Goal: Check status: Check status

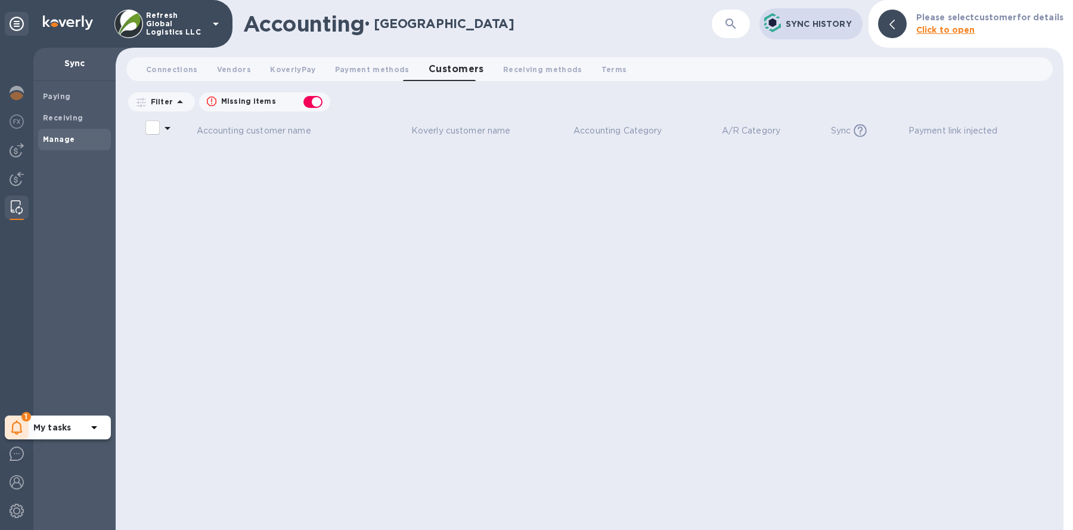
click at [15, 432] on icon at bounding box center [16, 427] width 11 height 14
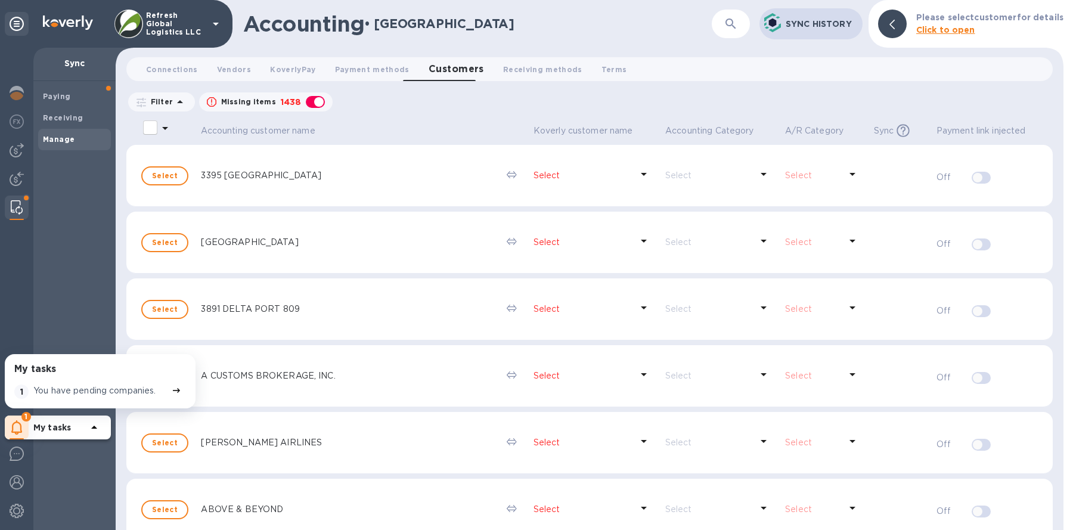
click at [76, 383] on div "You have pending companies." at bounding box center [100, 391] width 138 height 19
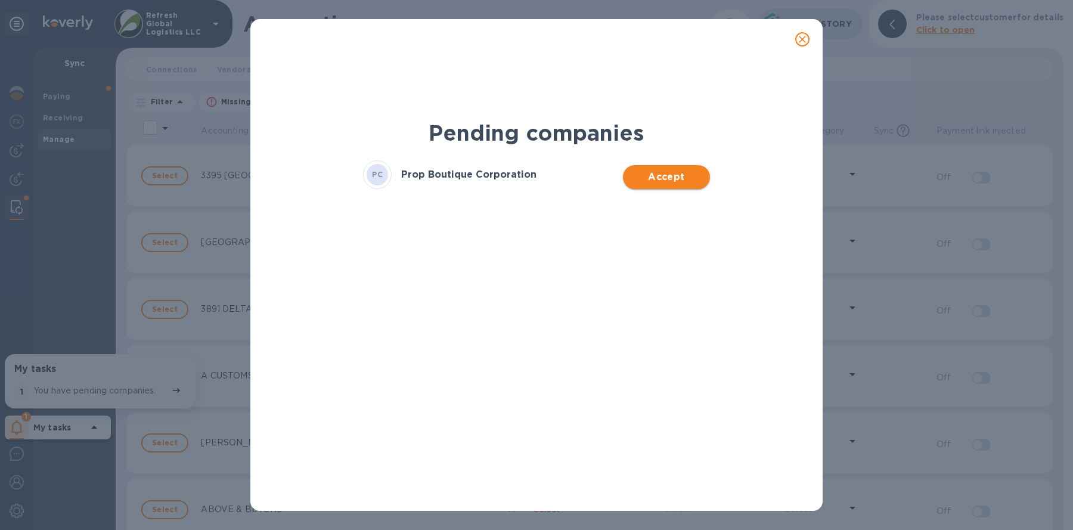
click at [639, 167] on button "Accept" at bounding box center [666, 177] width 86 height 24
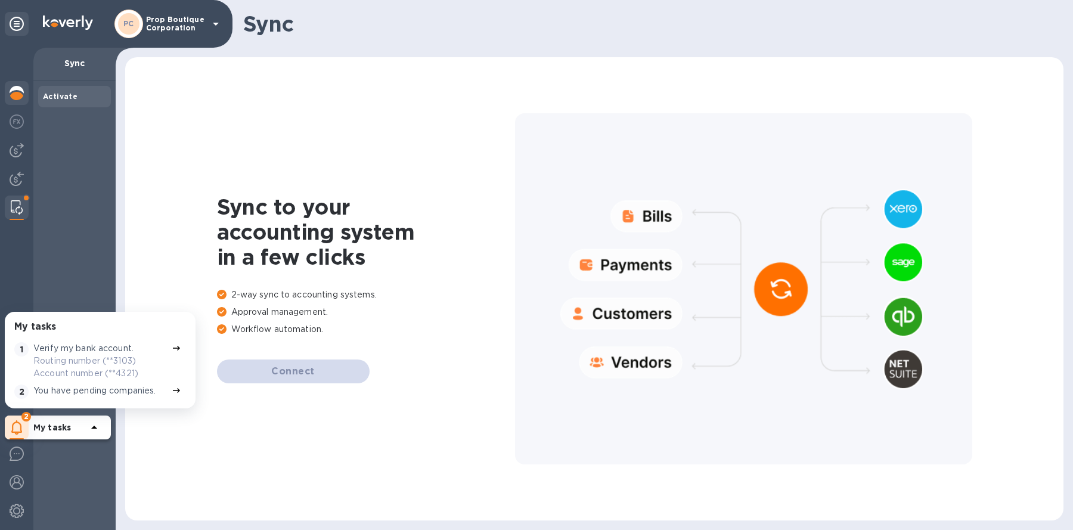
click at [23, 94] on img at bounding box center [17, 93] width 14 height 14
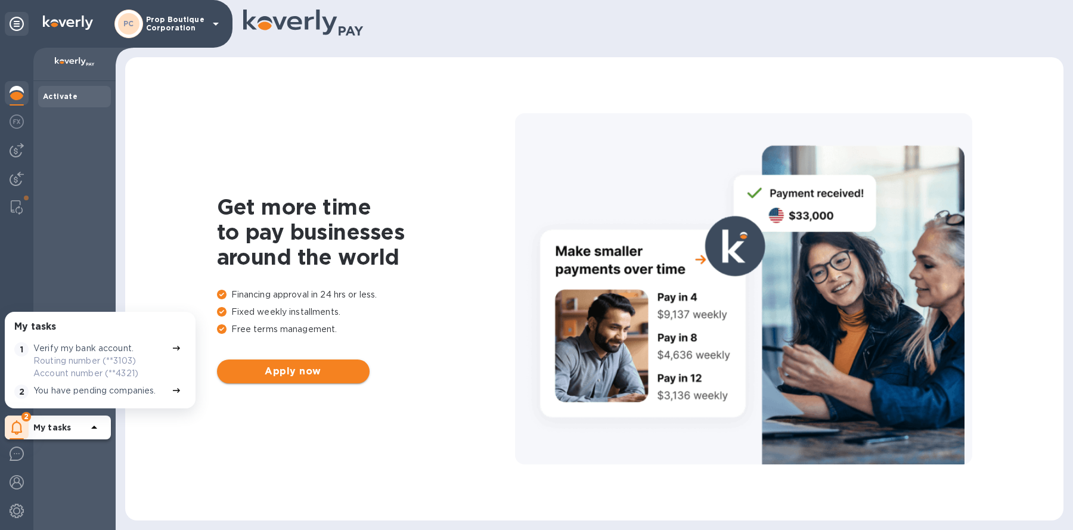
click at [292, 371] on span "Apply now" at bounding box center [294, 371] width 134 height 14
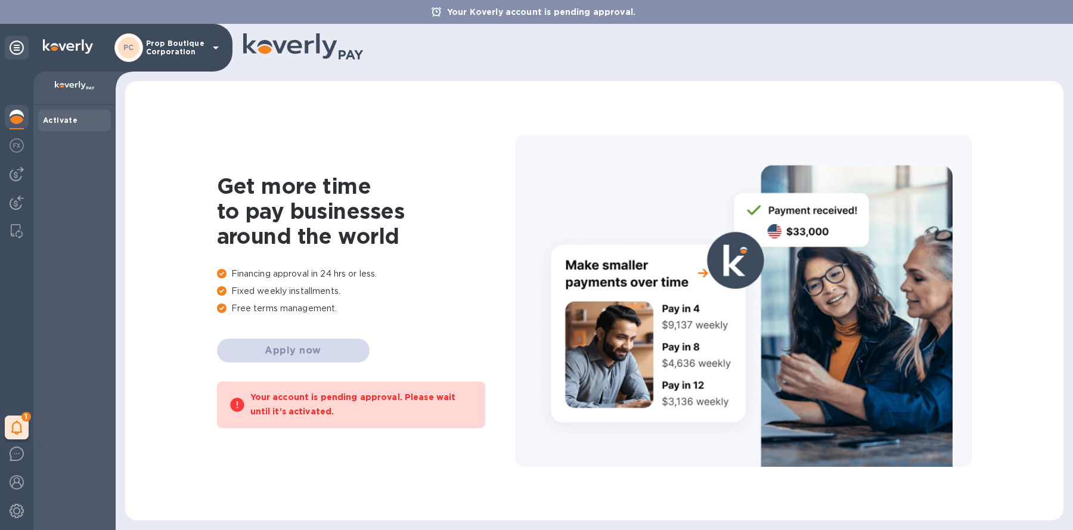
click at [171, 49] on p "Prop Boutique Corporation" at bounding box center [176, 47] width 60 height 17
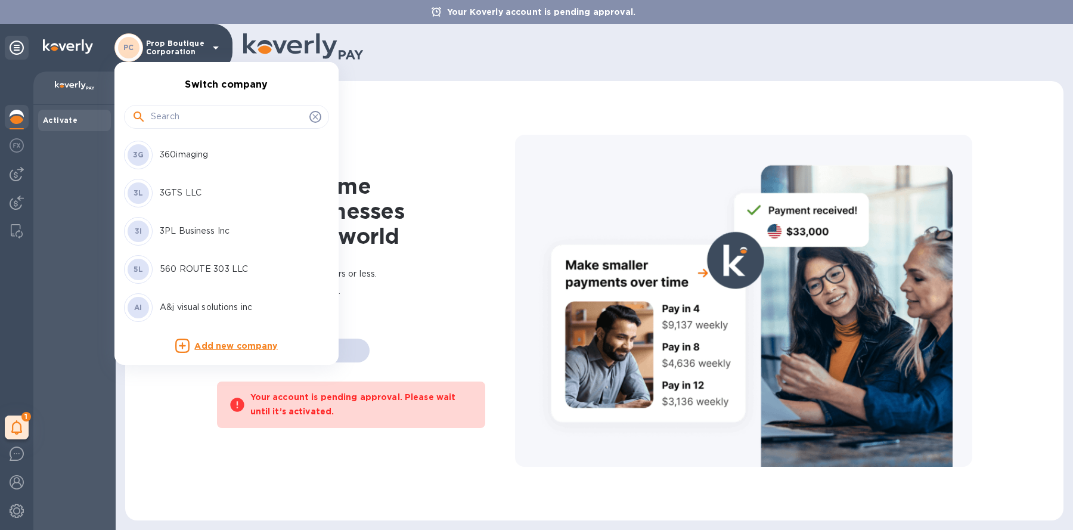
click at [169, 116] on input "text" at bounding box center [228, 117] width 154 height 18
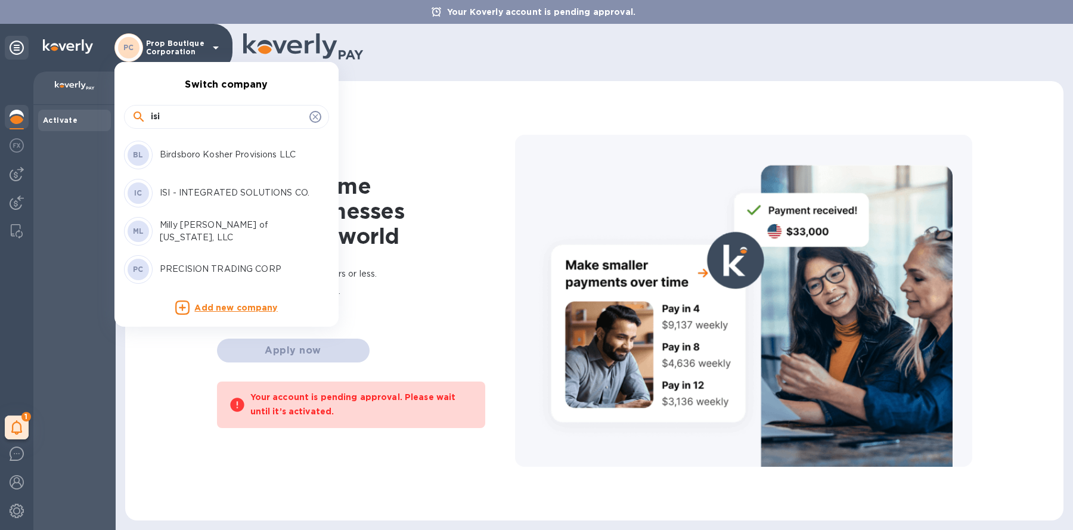
type input "isi"
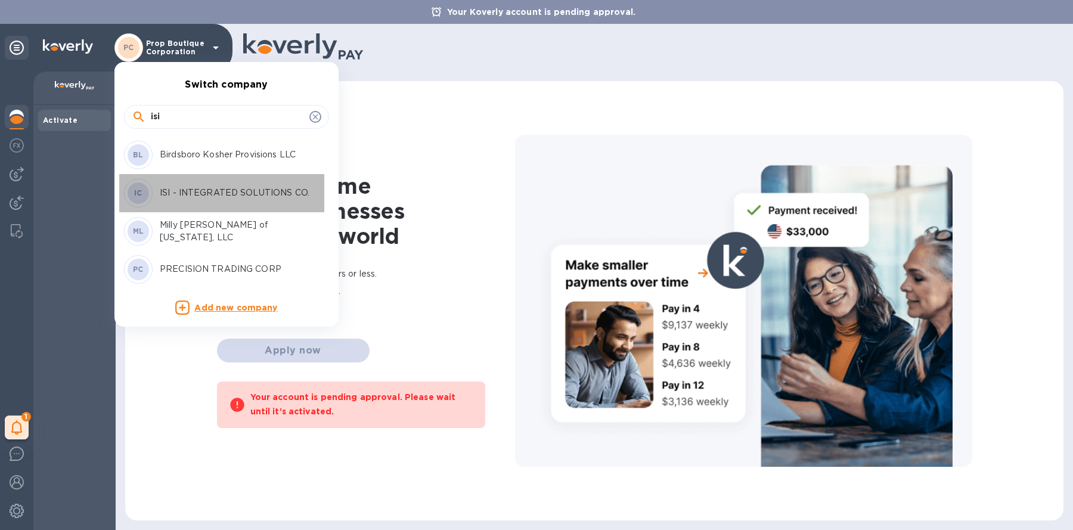
click at [202, 182] on div "IC ISI - INTEGRATED SOLUTIONS CO." at bounding box center [217, 193] width 186 height 29
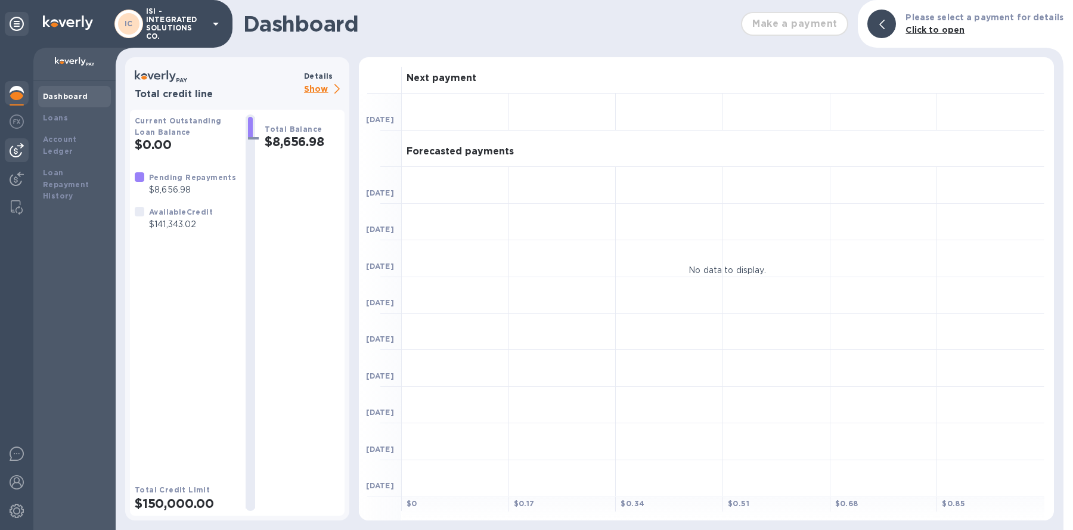
click at [17, 157] on img at bounding box center [17, 150] width 14 height 14
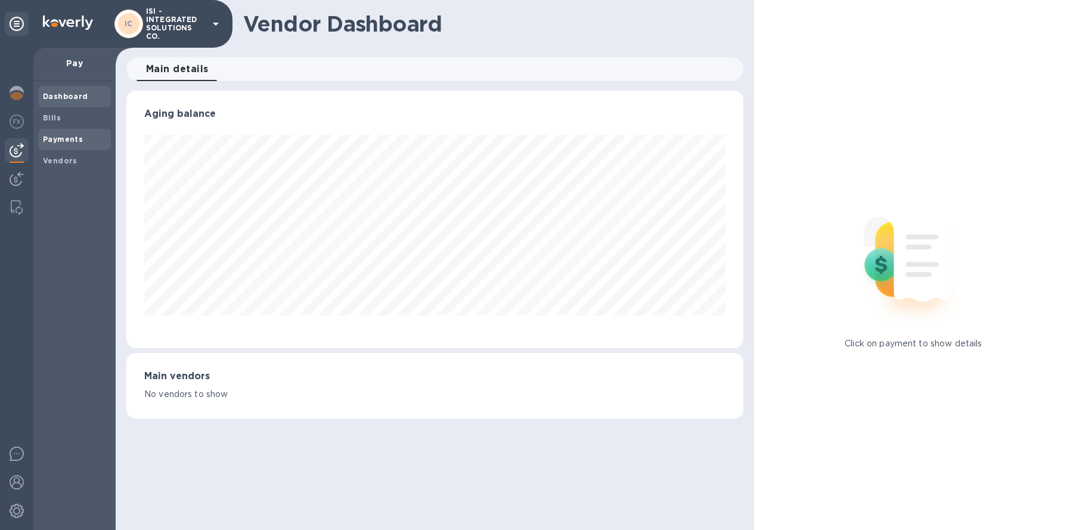
scroll to position [257, 617]
click at [54, 147] on div "Payments" at bounding box center [74, 139] width 73 height 21
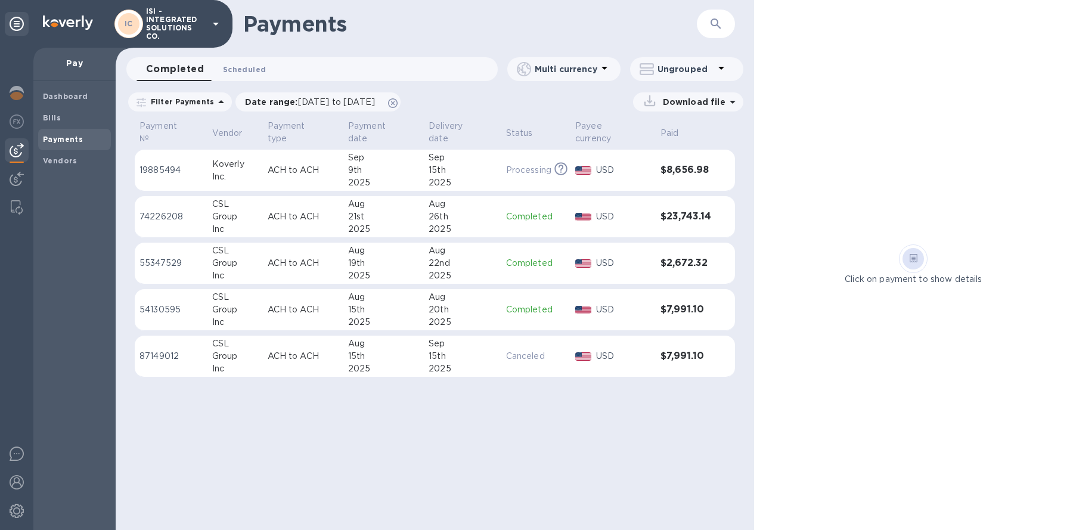
click at [253, 60] on button "Scheduled 0" at bounding box center [244, 69] width 62 height 24
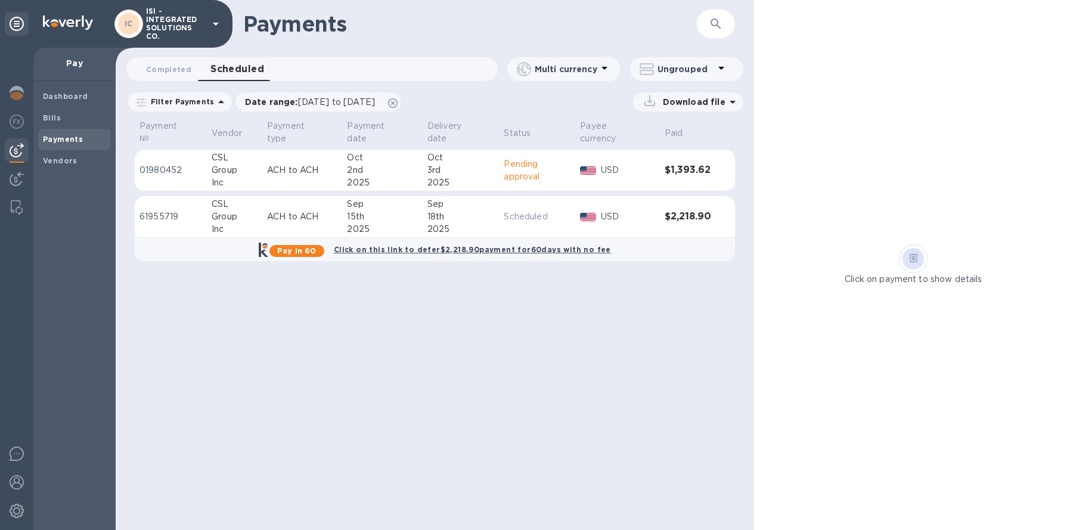
click at [311, 178] on td "ACH to ACH" at bounding box center [302, 171] width 80 height 42
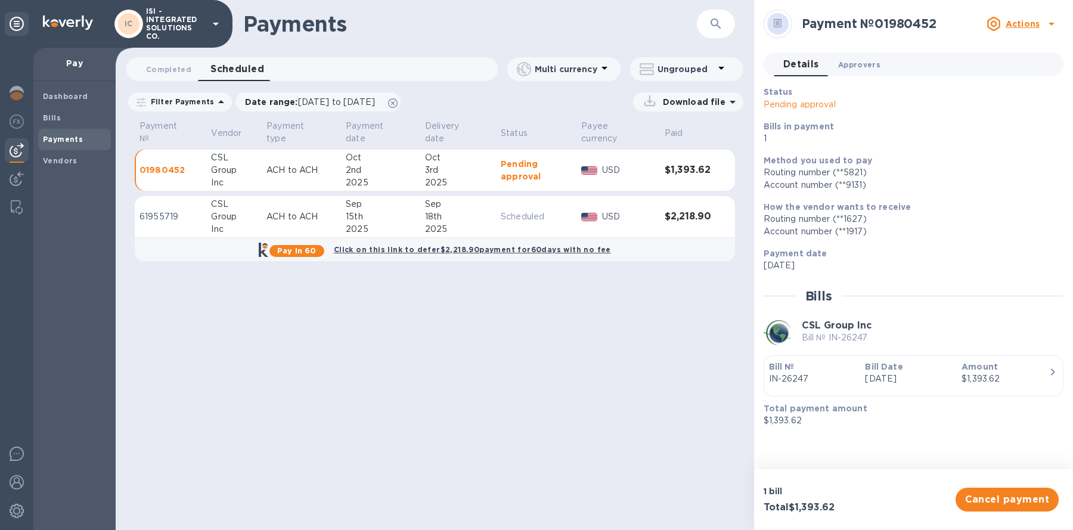
click at [867, 73] on button "Approvers 0" at bounding box center [859, 64] width 61 height 24
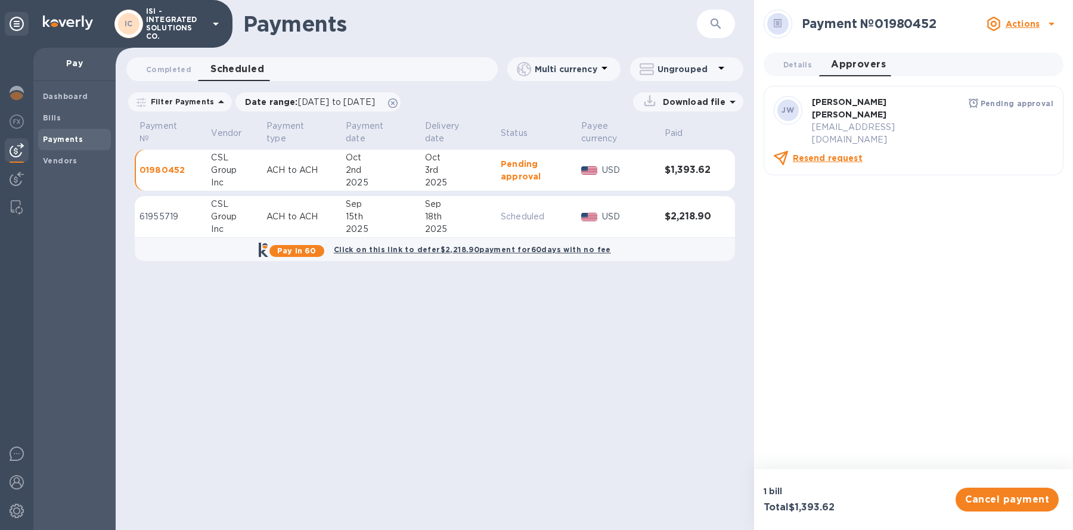
click at [834, 153] on u "Resend request" at bounding box center [828, 158] width 70 height 10
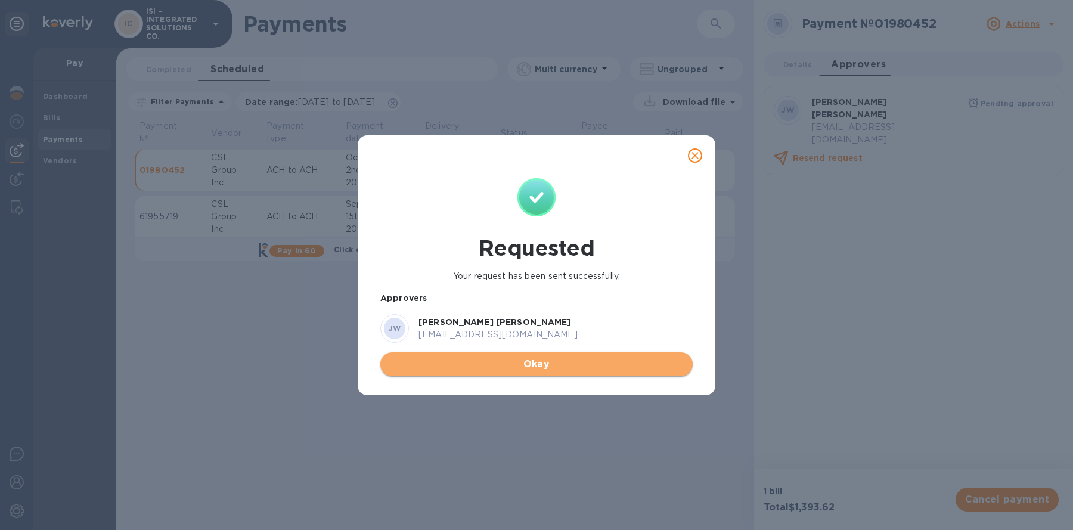
click at [587, 366] on span "Okay" at bounding box center [536, 364] width 293 height 14
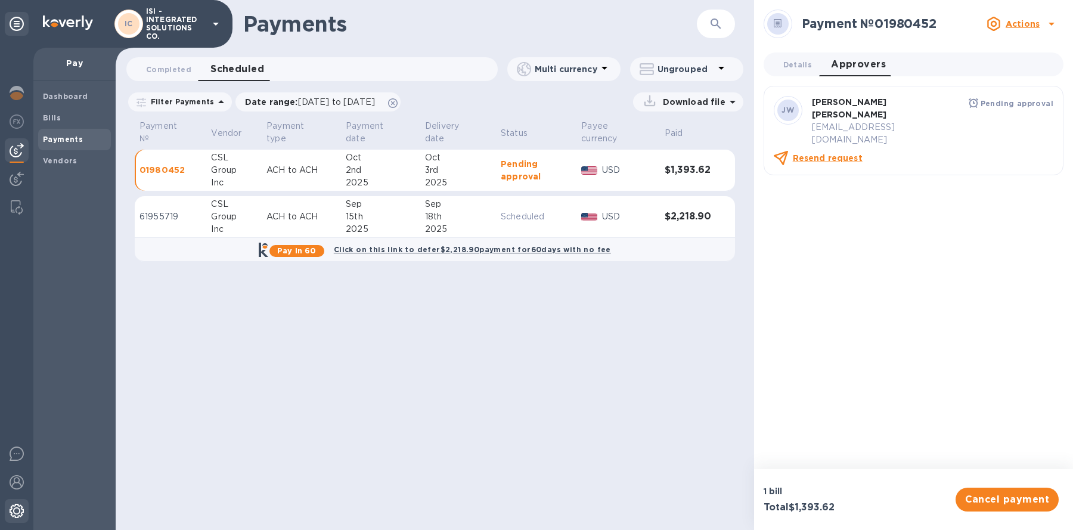
click at [24, 511] on div at bounding box center [17, 512] width 24 height 26
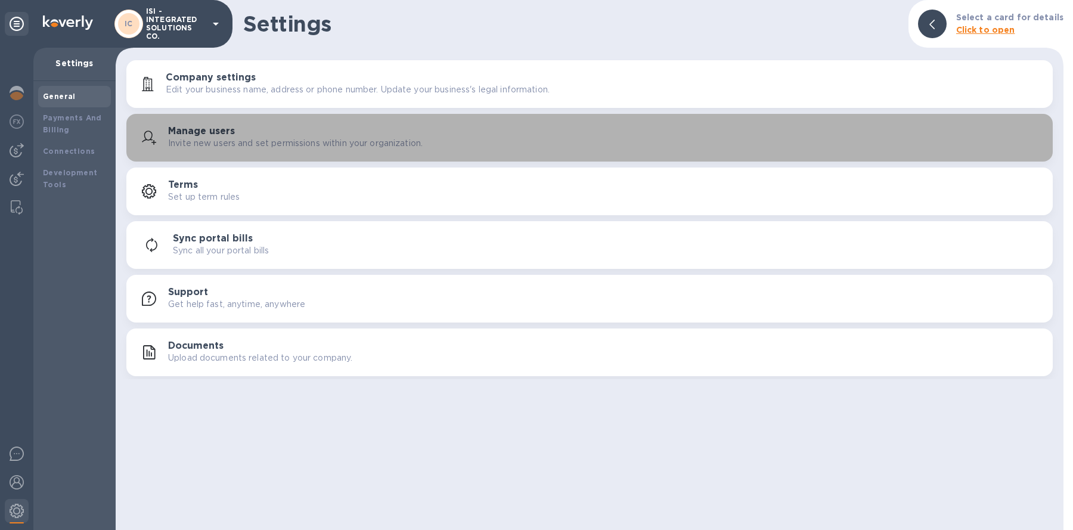
click at [215, 129] on h3 "Manage users" at bounding box center [201, 131] width 67 height 11
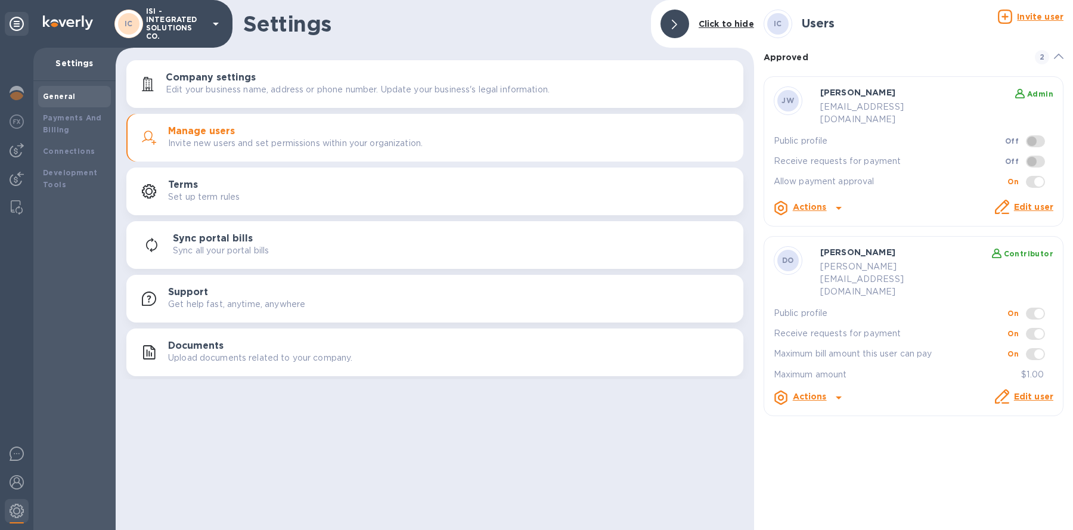
click at [18, 163] on div at bounding box center [16, 289] width 33 height 482
click at [16, 158] on div at bounding box center [17, 150] width 24 height 24
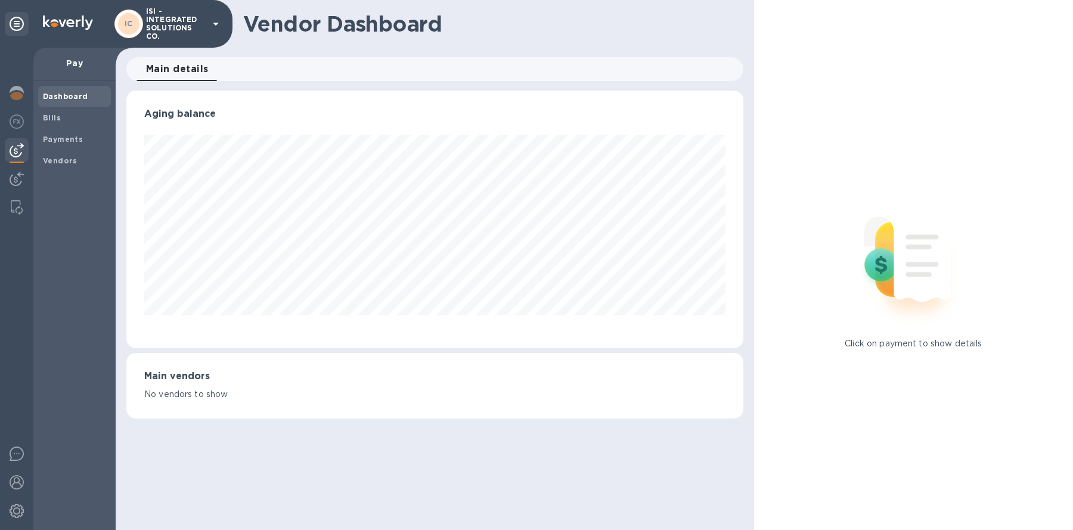
scroll to position [257, 617]
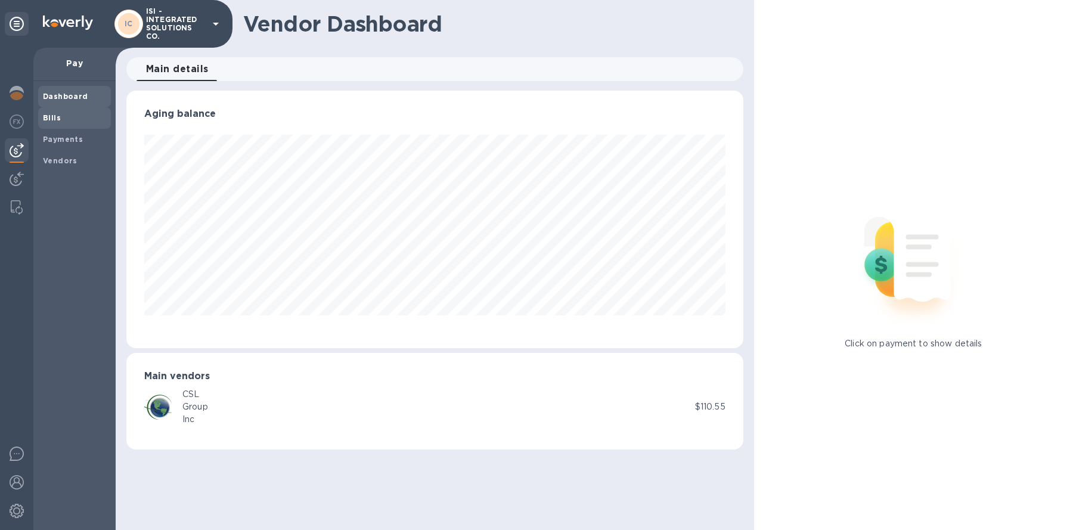
click at [61, 116] on span "Bills" at bounding box center [74, 118] width 63 height 12
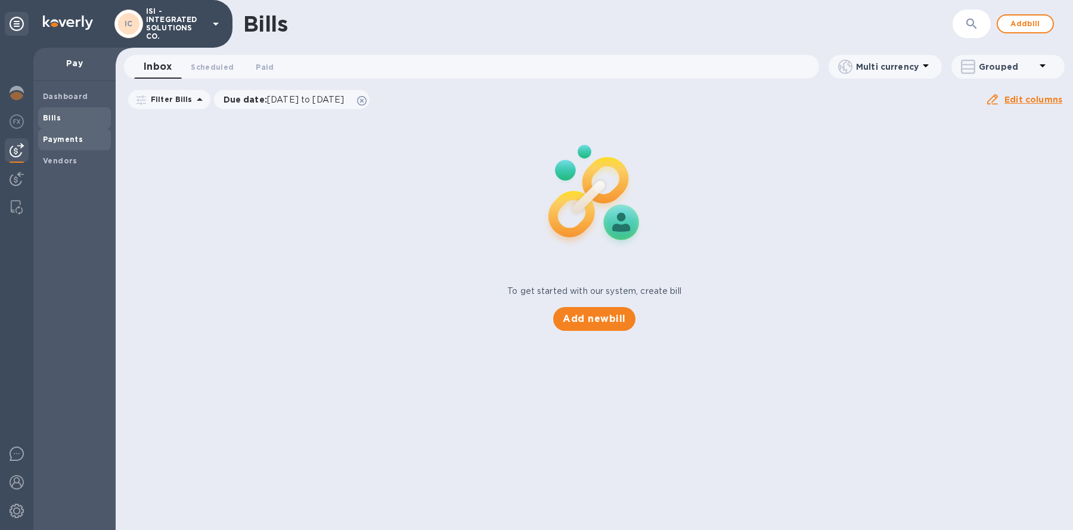
click at [73, 143] on b "Payments" at bounding box center [63, 139] width 40 height 9
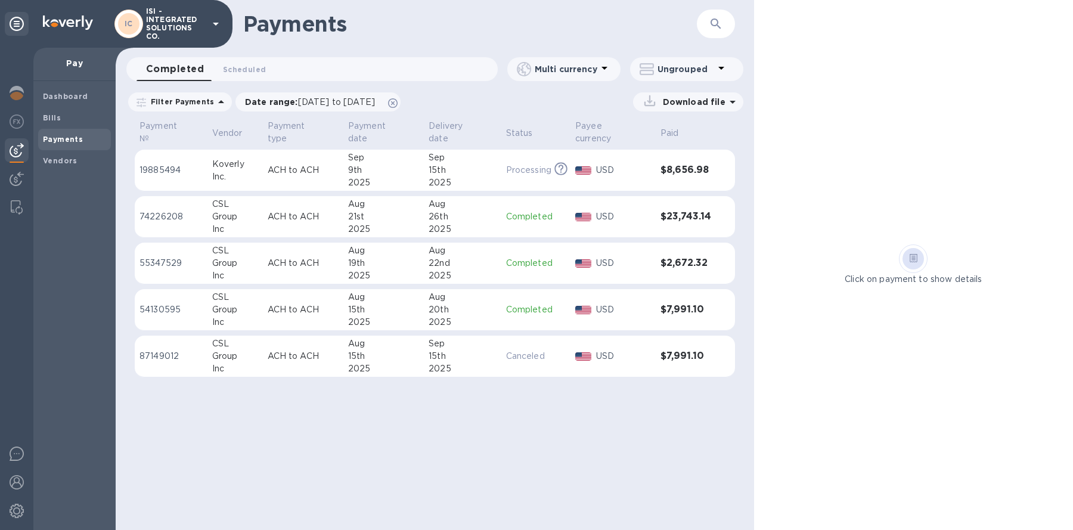
click at [338, 185] on td "ACH to ACH" at bounding box center [303, 171] width 80 height 42
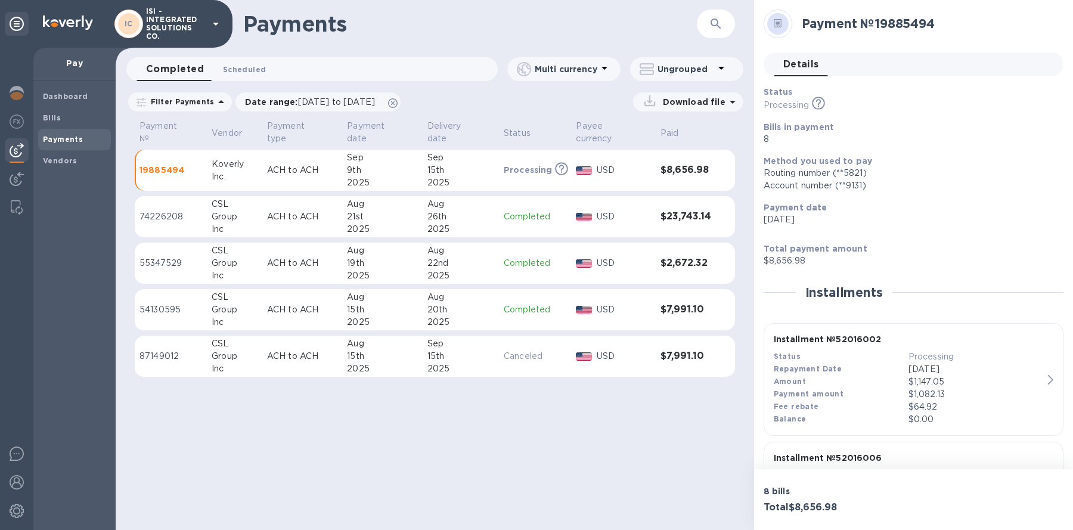
click at [239, 76] on button "Scheduled 0" at bounding box center [244, 69] width 62 height 24
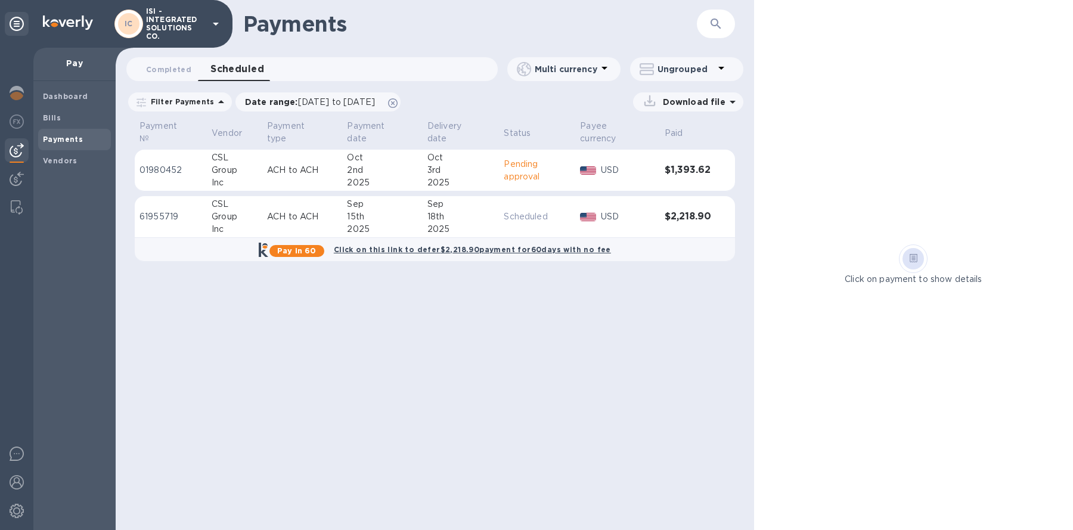
click at [453, 181] on div "2025" at bounding box center [461, 183] width 67 height 13
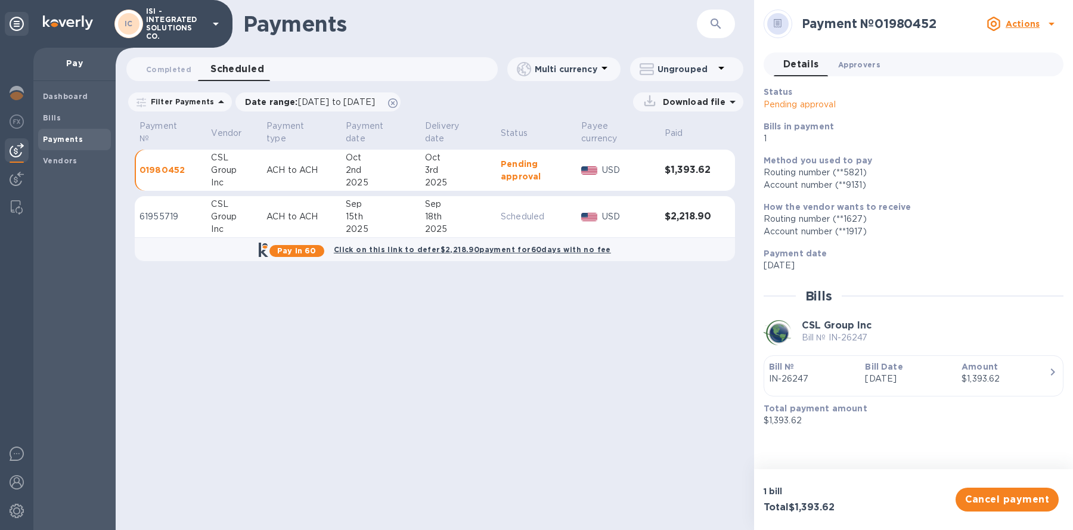
click at [870, 64] on span "Approvers 0" at bounding box center [859, 64] width 42 height 13
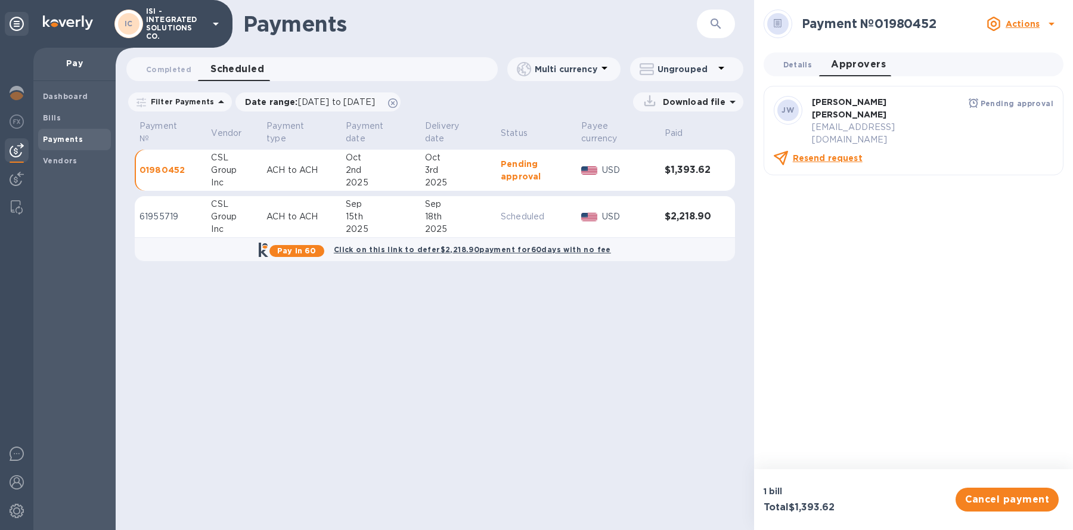
click at [800, 70] on button "Details 0" at bounding box center [798, 64] width 48 height 24
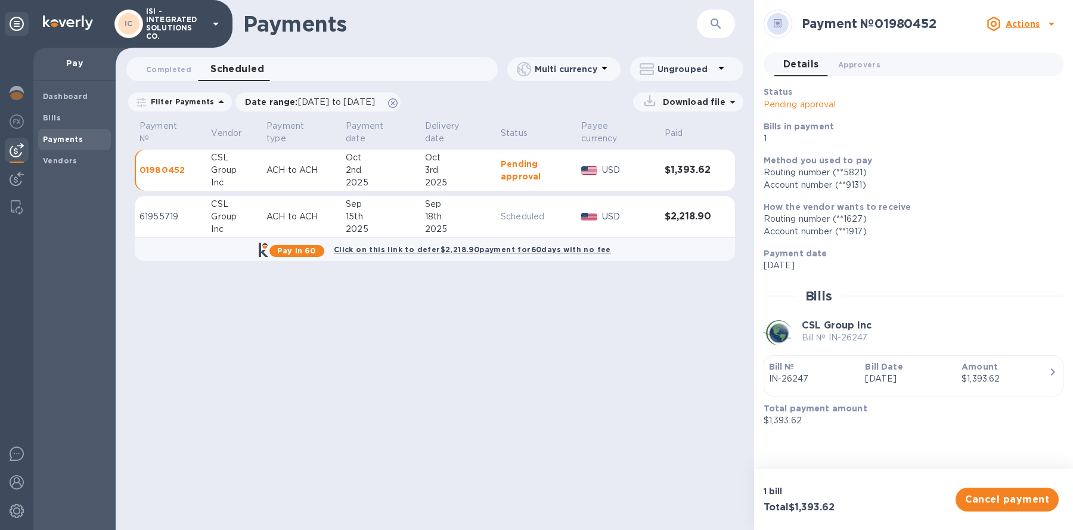
click at [1001, 29] on icon at bounding box center [994, 24] width 14 height 14
click at [558, 167] on div at bounding box center [536, 265] width 1073 height 530
click at [1029, 21] on u "Actions" at bounding box center [1023, 24] width 34 height 10
click at [937, 376] on div at bounding box center [536, 265] width 1073 height 530
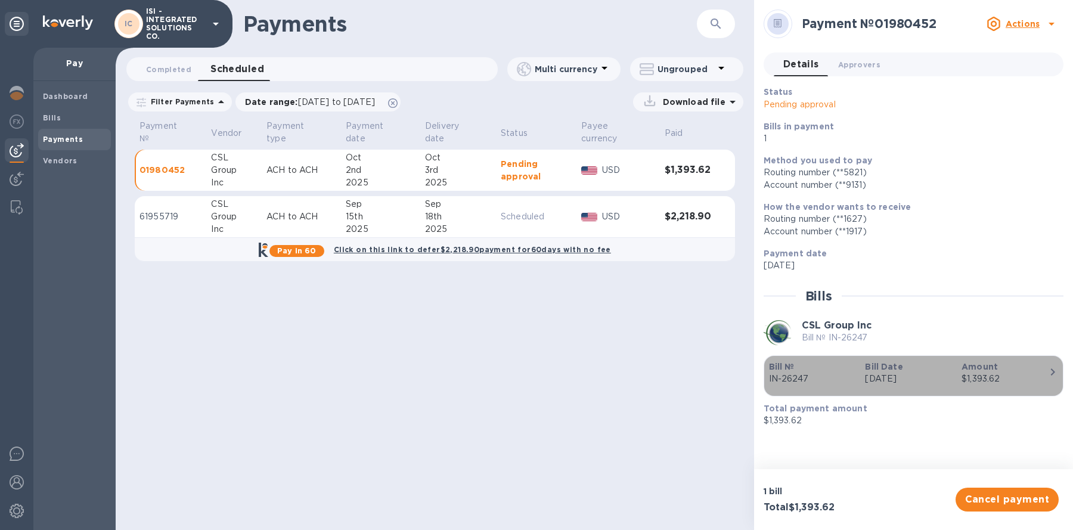
click at [986, 377] on div "$1,393.62" at bounding box center [1005, 379] width 87 height 13
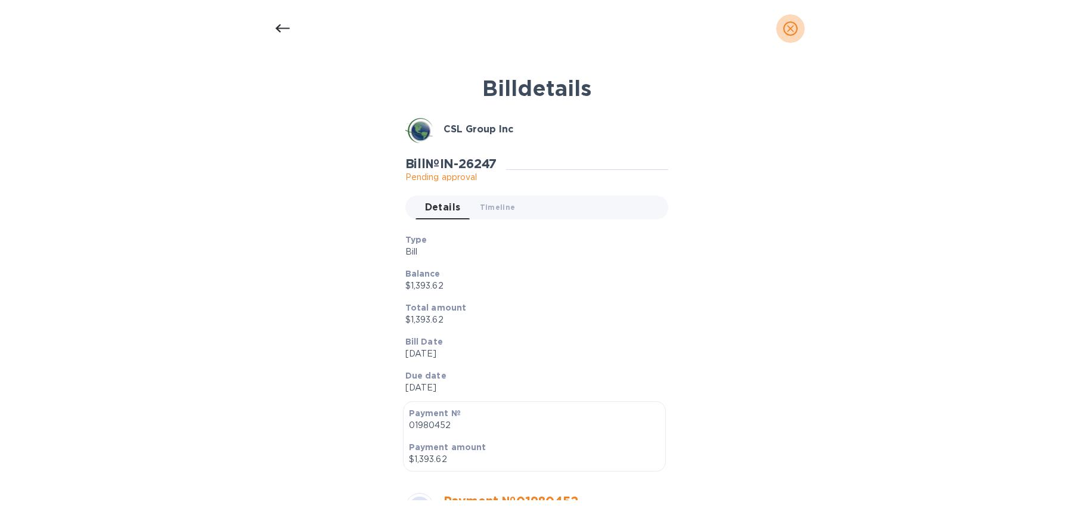
click at [791, 38] on button "close" at bounding box center [790, 28] width 29 height 29
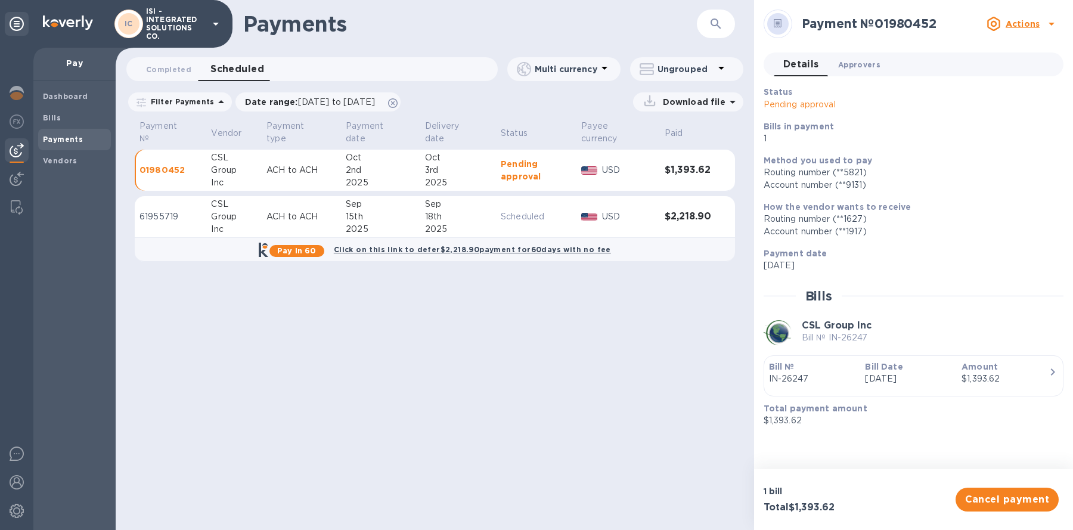
click at [856, 63] on span "Approvers 0" at bounding box center [859, 64] width 42 height 13
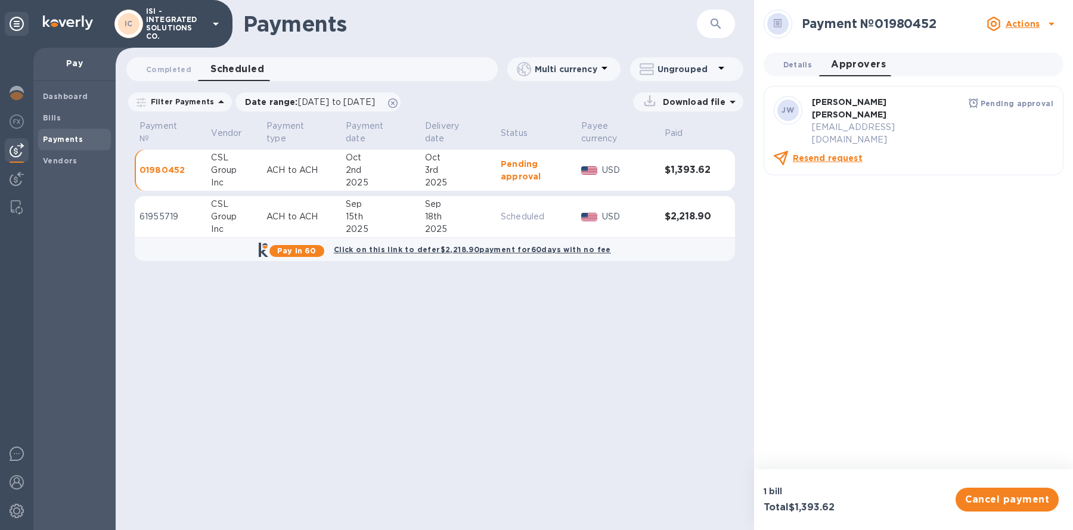
click at [800, 58] on span "Details 0" at bounding box center [798, 64] width 29 height 13
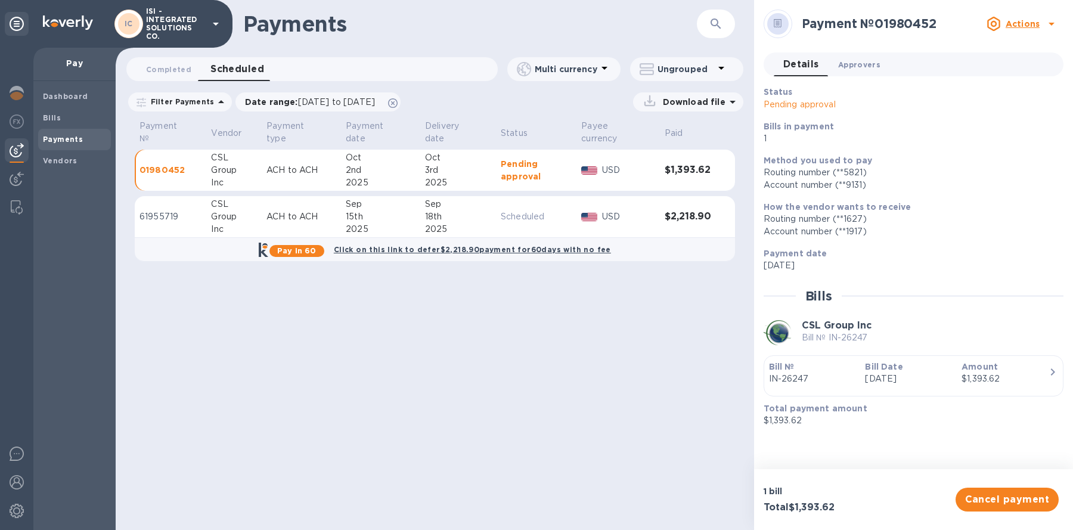
click at [854, 69] on span "Approvers 0" at bounding box center [859, 64] width 42 height 13
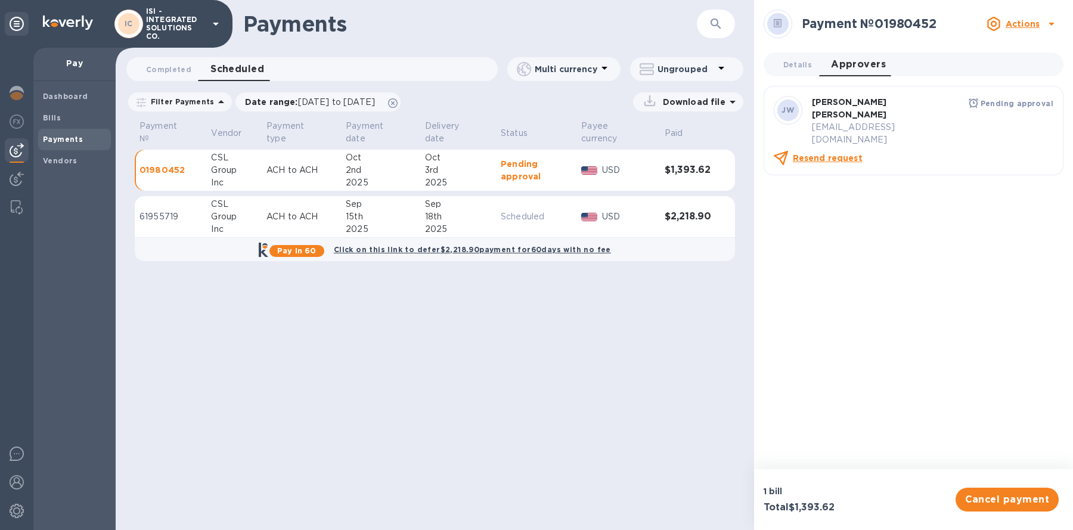
click at [784, 28] on div at bounding box center [777, 23] width 21 height 21
click at [772, 24] on div at bounding box center [777, 23] width 21 height 21
click at [1020, 21] on u "Actions" at bounding box center [1023, 24] width 34 height 10
click at [917, 258] on div at bounding box center [536, 265] width 1073 height 530
click at [67, 156] on span "Vendors" at bounding box center [60, 161] width 35 height 12
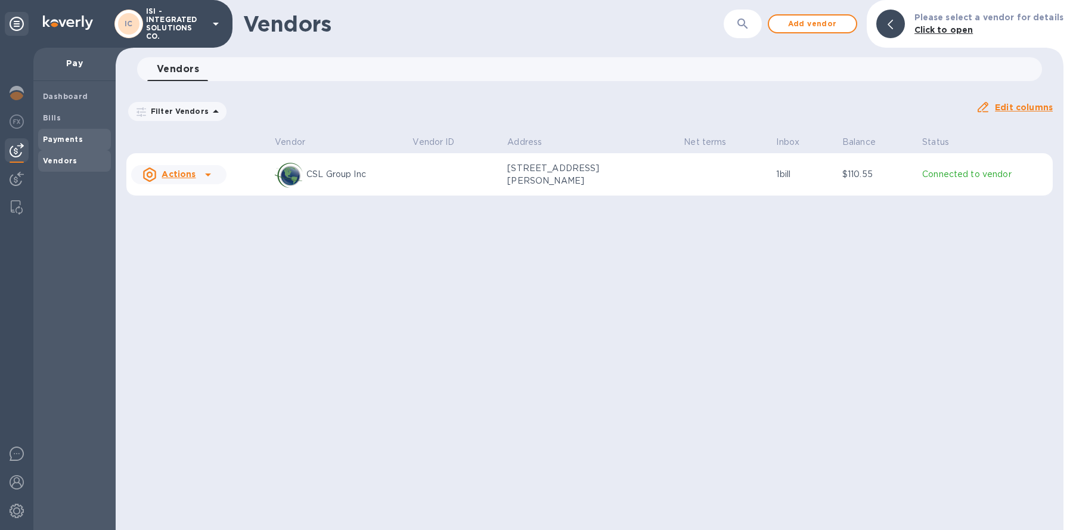
click at [67, 139] on b "Payments" at bounding box center [63, 139] width 40 height 9
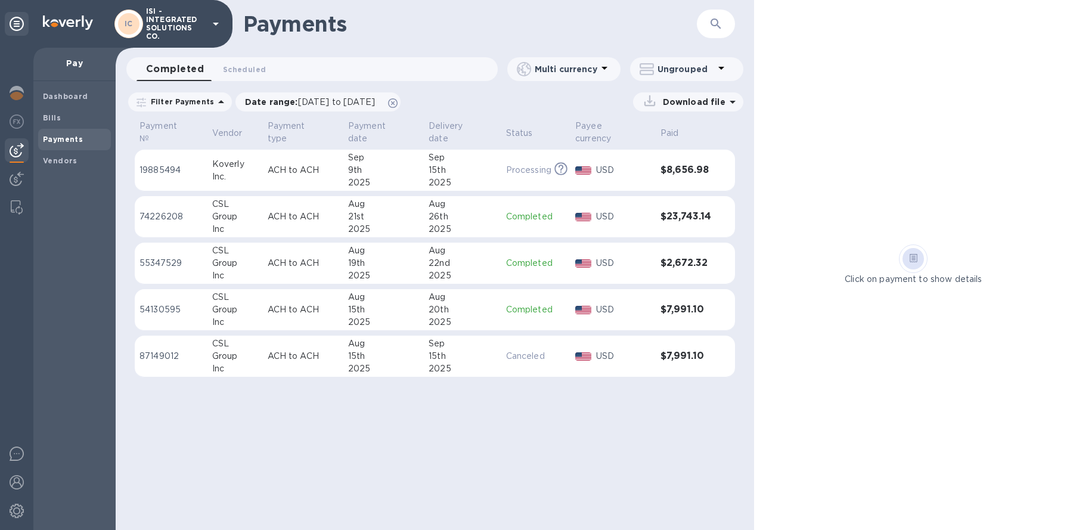
click at [441, 181] on div "2025" at bounding box center [462, 183] width 67 height 13
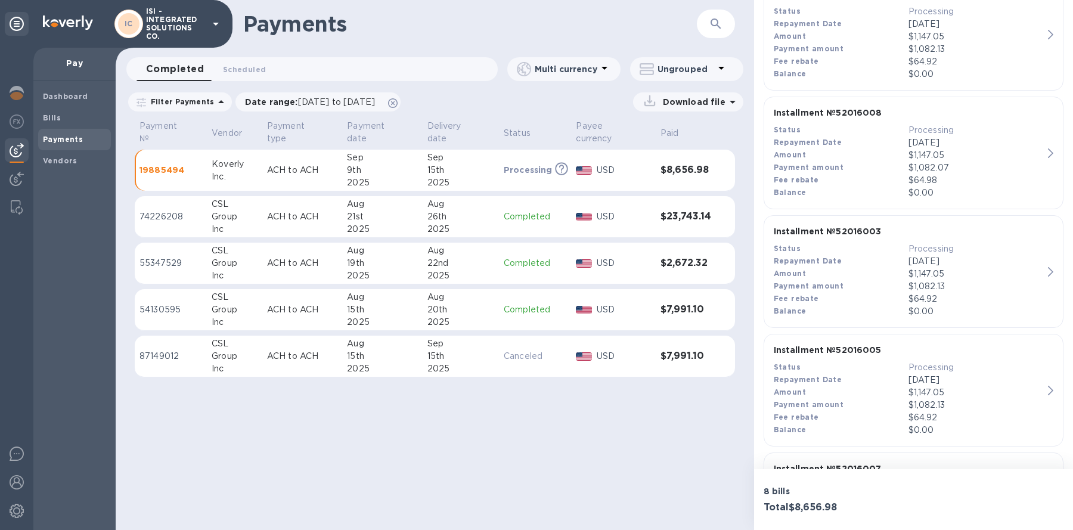
scroll to position [707, 0]
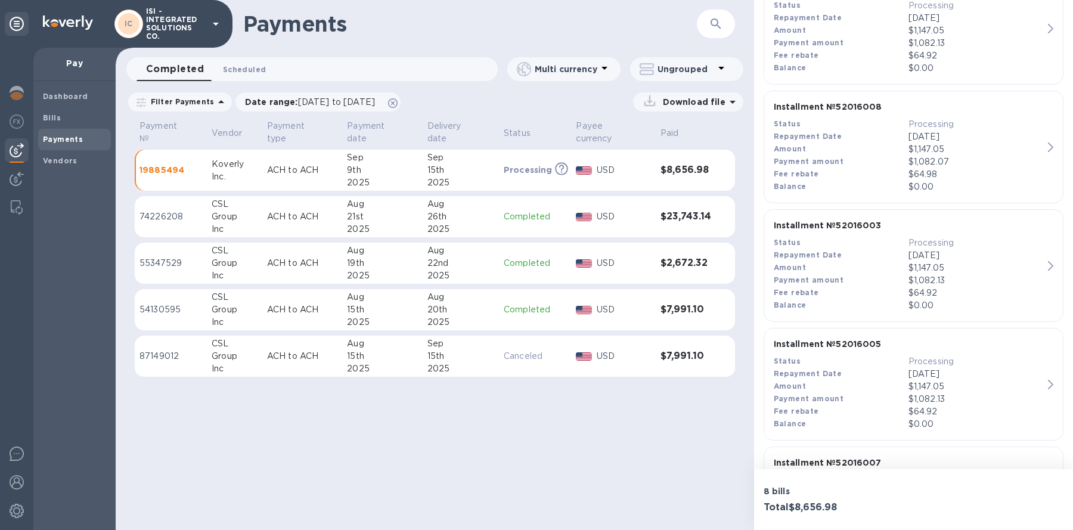
click at [242, 70] on span "Scheduled 0" at bounding box center [244, 69] width 43 height 13
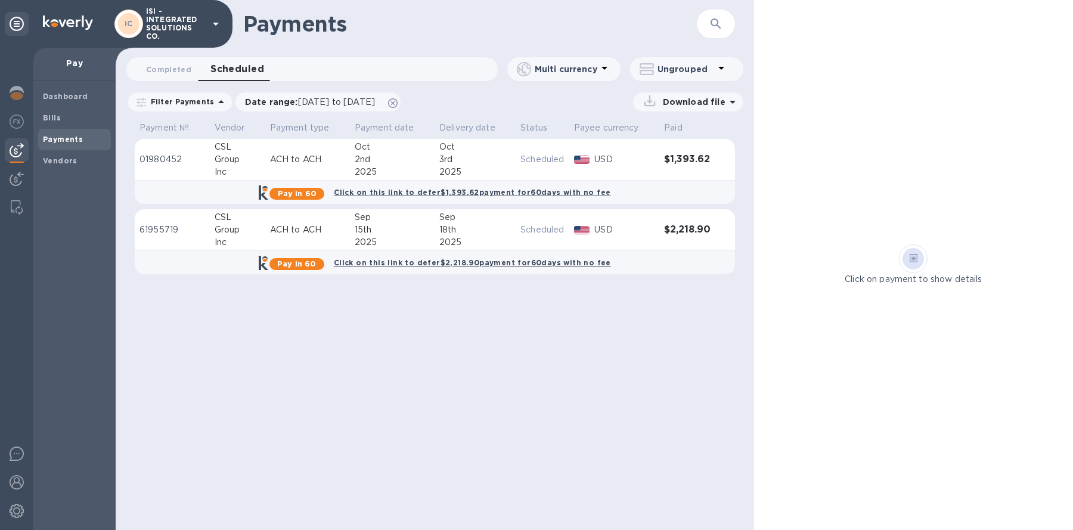
click at [397, 172] on div "2025" at bounding box center [392, 172] width 75 height 13
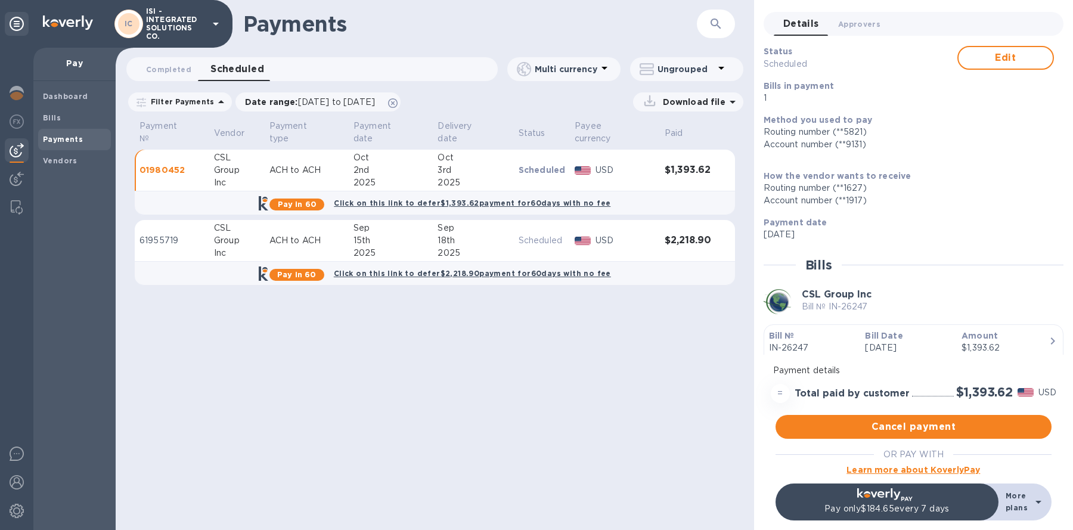
scroll to position [60, 0]
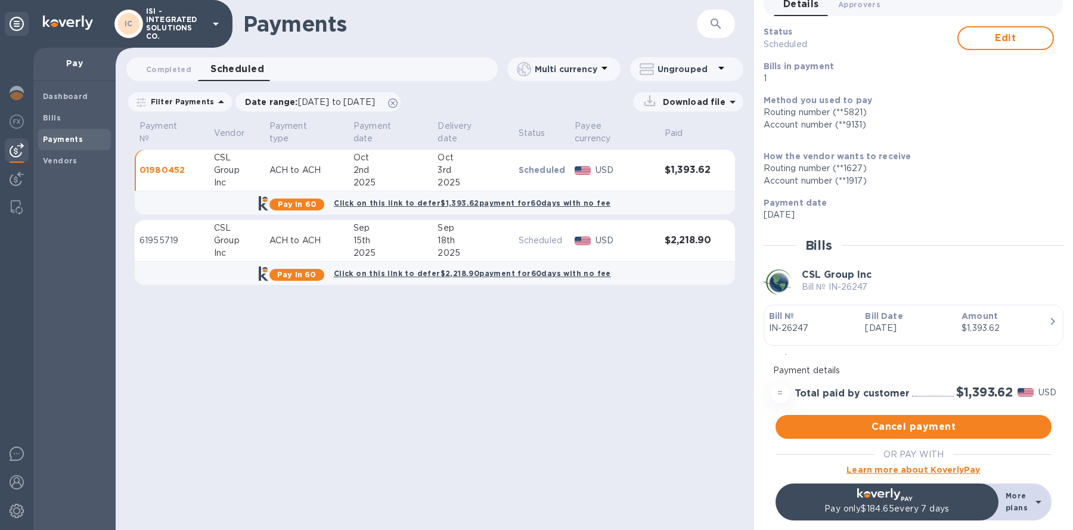
click at [497, 234] on div "18th" at bounding box center [473, 240] width 71 height 13
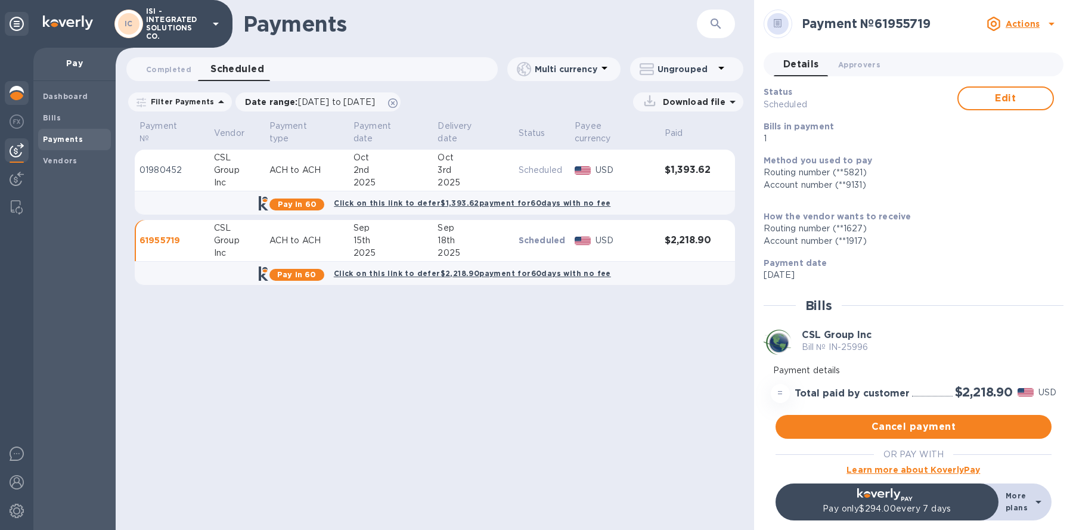
click at [28, 91] on div at bounding box center [17, 94] width 24 height 26
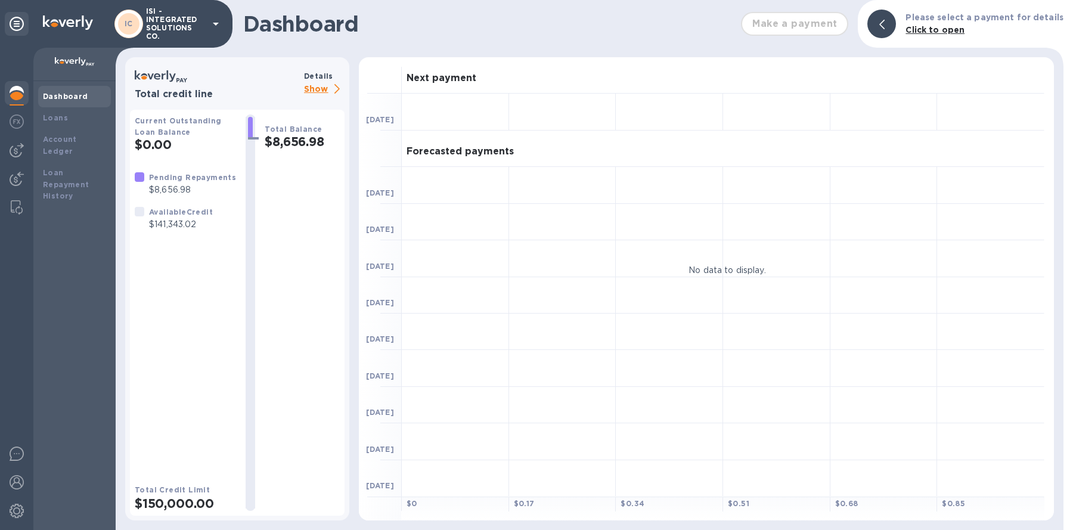
click at [316, 87] on p "Show" at bounding box center [324, 89] width 41 height 15
